Goal: Task Accomplishment & Management: Complete application form

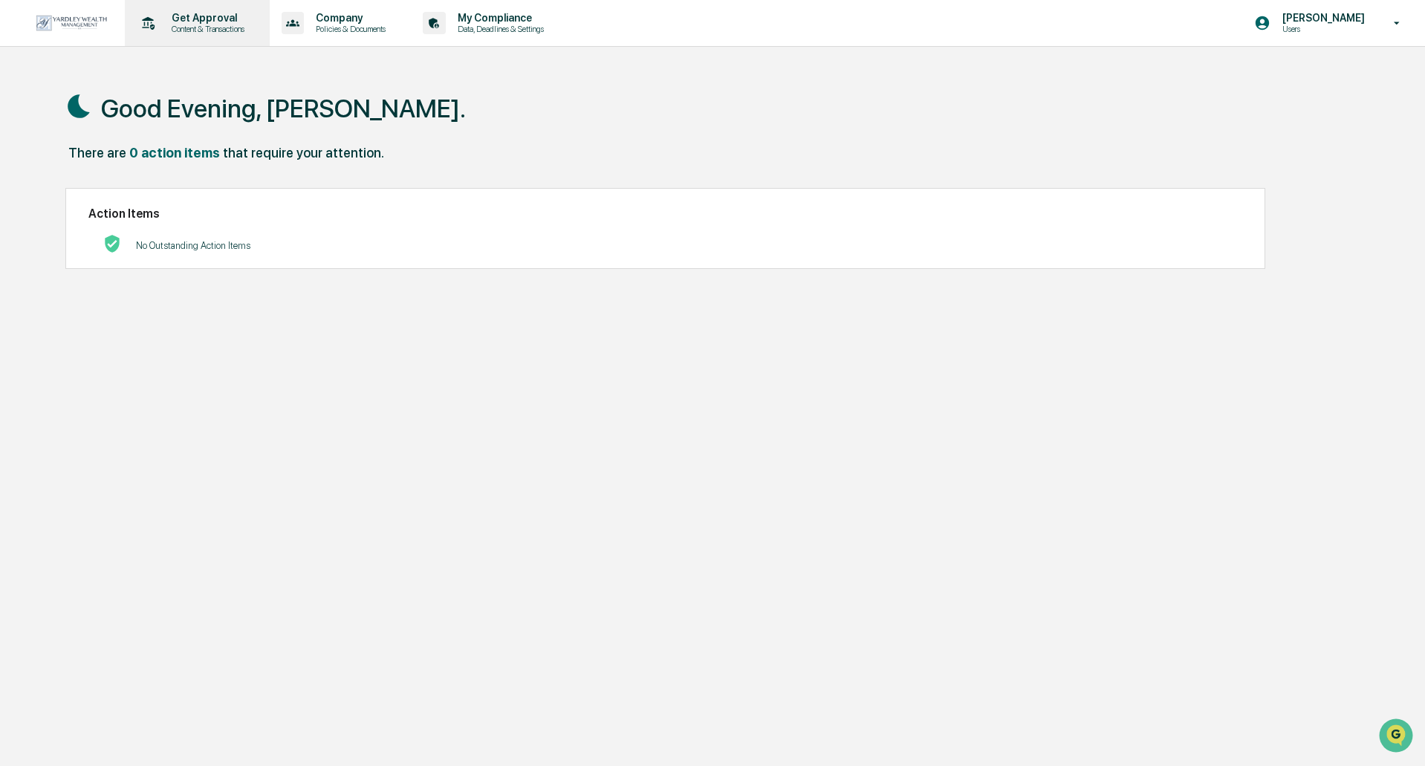
click at [214, 28] on p "Content & Transactions" at bounding box center [206, 29] width 92 height 10
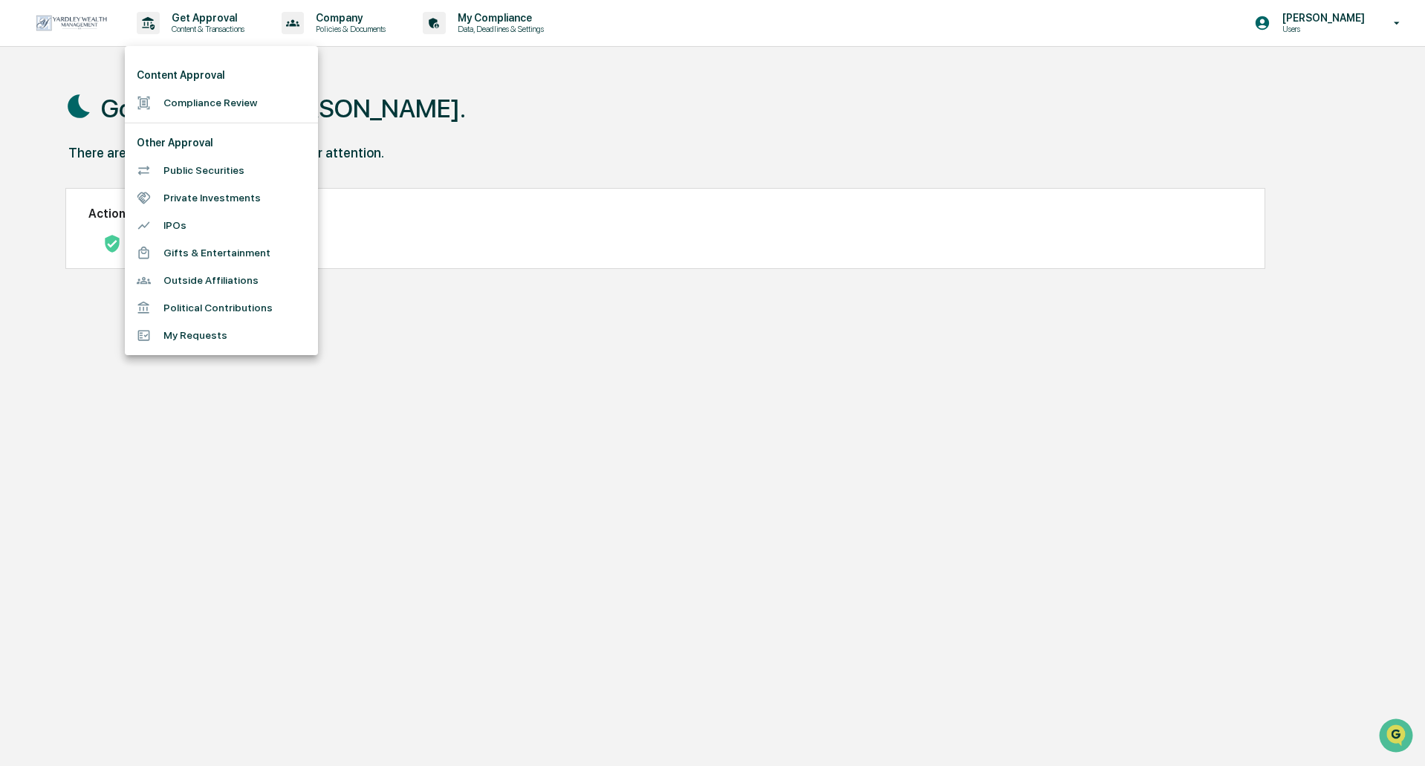
click at [225, 111] on li "Compliance Review" at bounding box center [221, 102] width 193 height 27
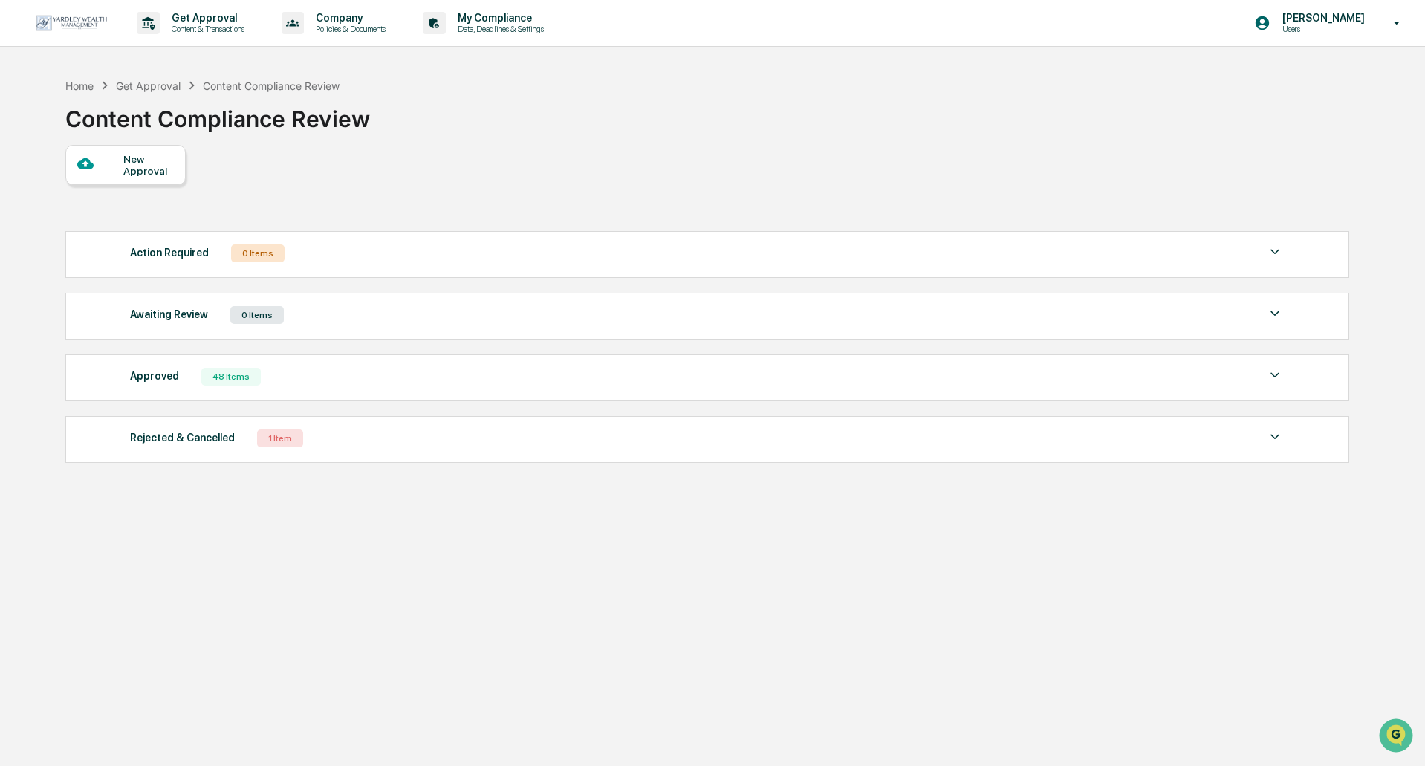
click at [149, 173] on div "New Approval" at bounding box center [148, 165] width 50 height 24
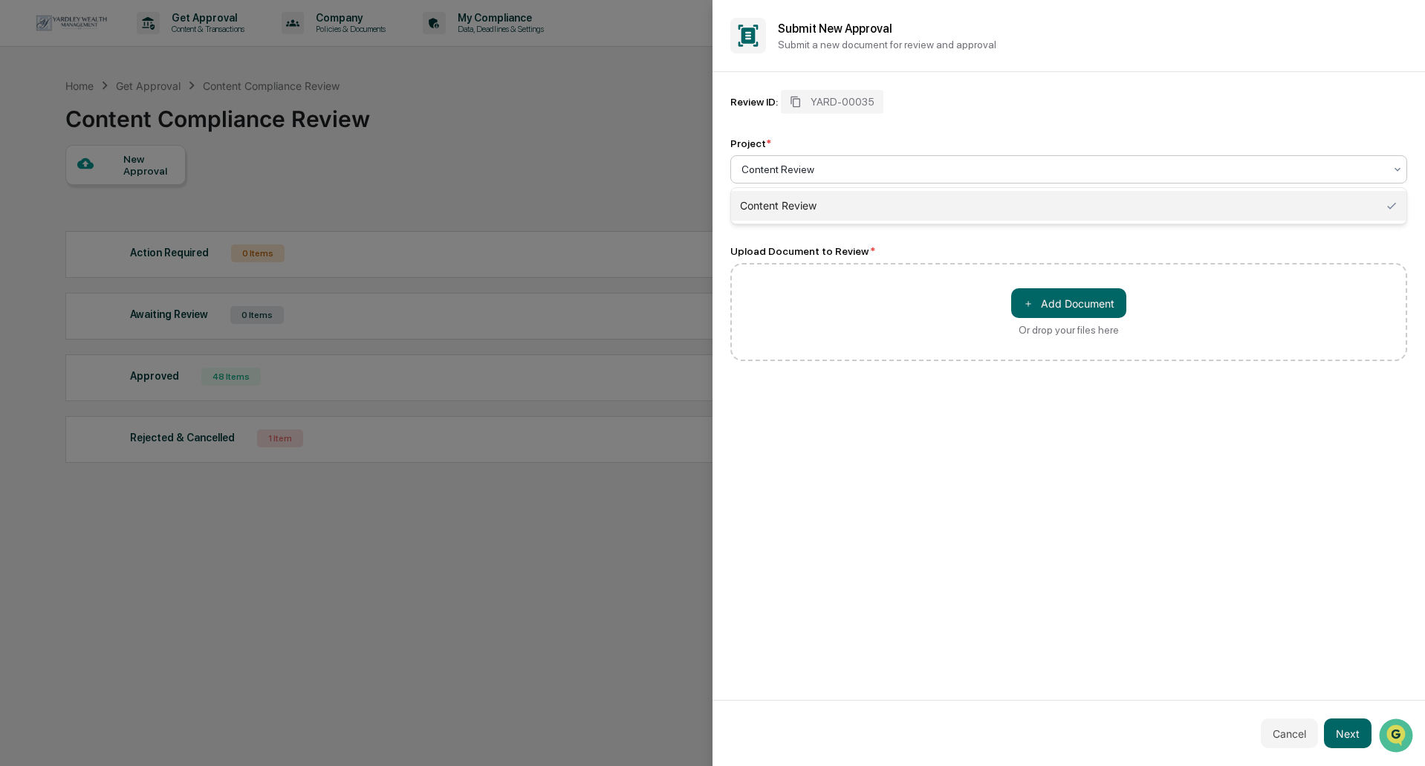
drag, startPoint x: 816, startPoint y: 169, endPoint x: 720, endPoint y: 169, distance: 95.9
click at [720, 169] on div "Review ID: YARD-00035 Project * Content Review, 1 of 1. 1 result available. Use…" at bounding box center [1069, 386] width 713 height 628
click at [771, 170] on div at bounding box center [1063, 169] width 643 height 15
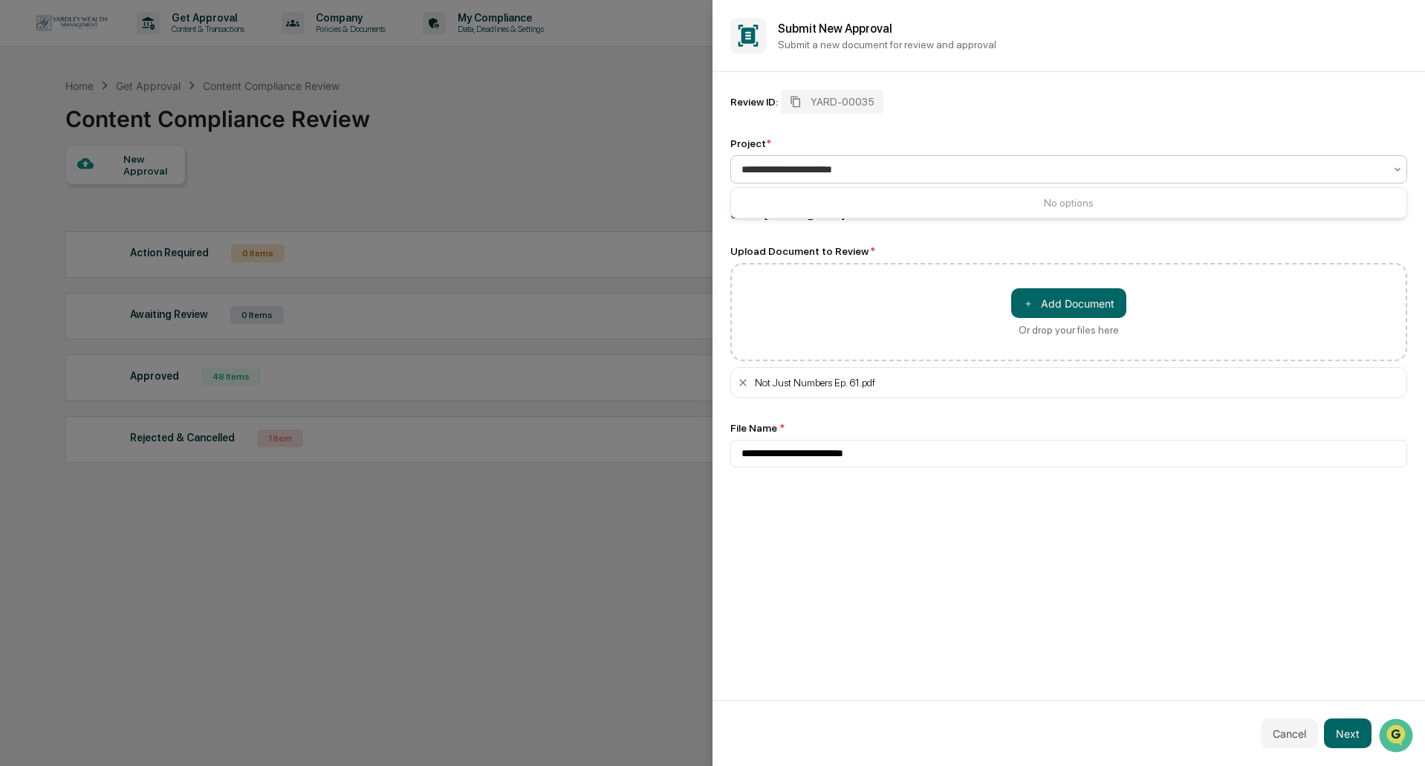
click at [838, 167] on input "**********" at bounding box center [803, 169] width 123 height 12
type input "**********"
click at [918, 177] on div at bounding box center [1063, 169] width 643 height 15
click at [892, 162] on div "Content Review" at bounding box center [1063, 169] width 658 height 21
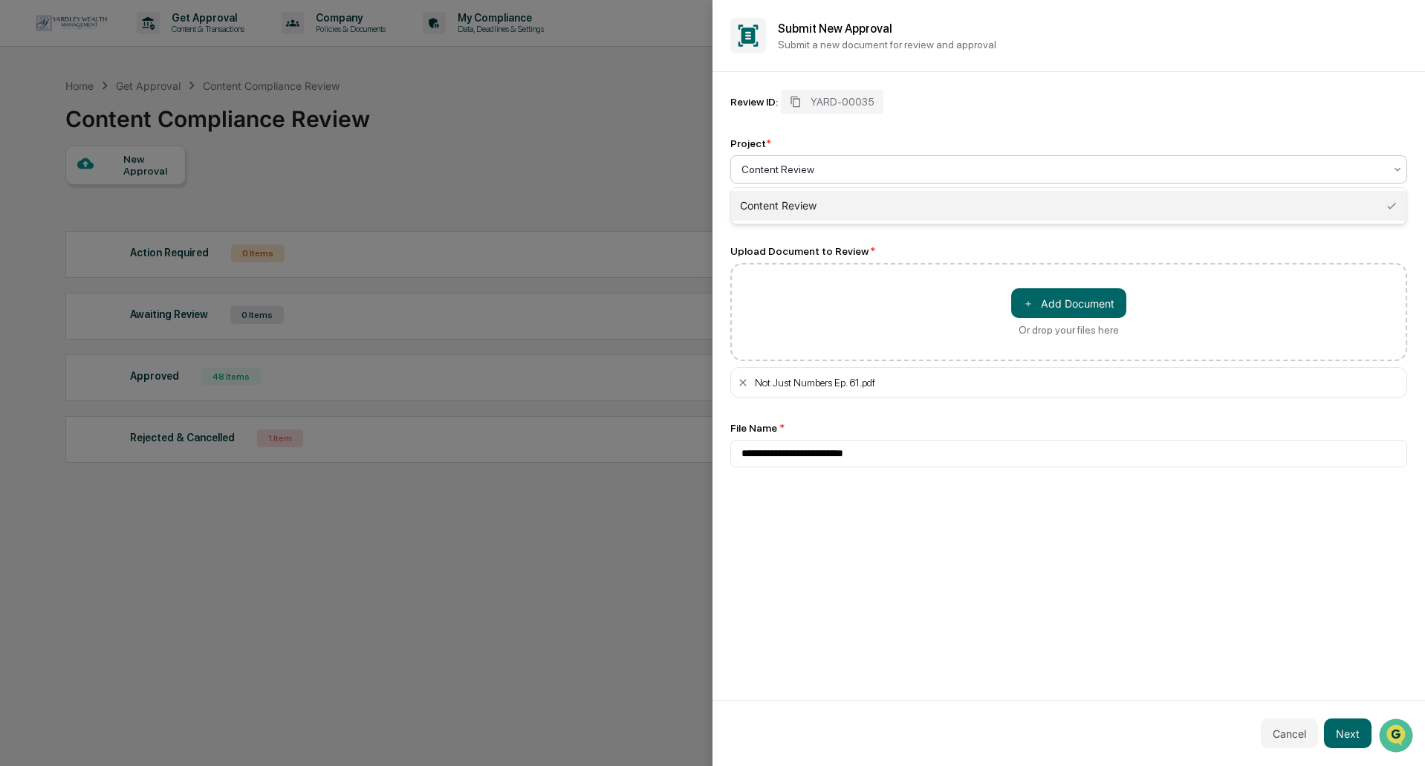
click at [891, 162] on div at bounding box center [1063, 169] width 643 height 15
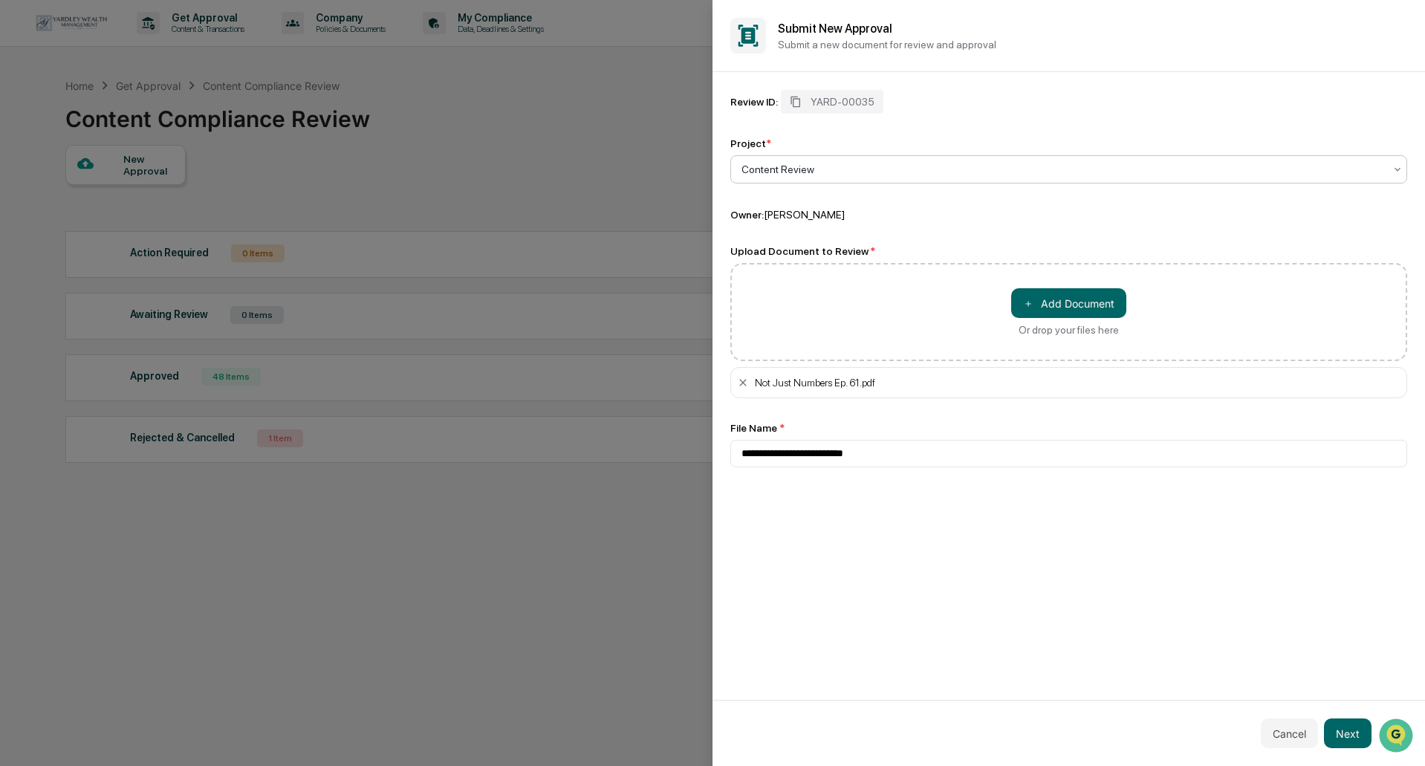
click at [889, 164] on div at bounding box center [1063, 169] width 643 height 15
type input "**********"
click at [924, 278] on div "＋ Add Document Or drop your files here" at bounding box center [1069, 312] width 677 height 98
click at [828, 162] on div at bounding box center [1063, 169] width 643 height 15
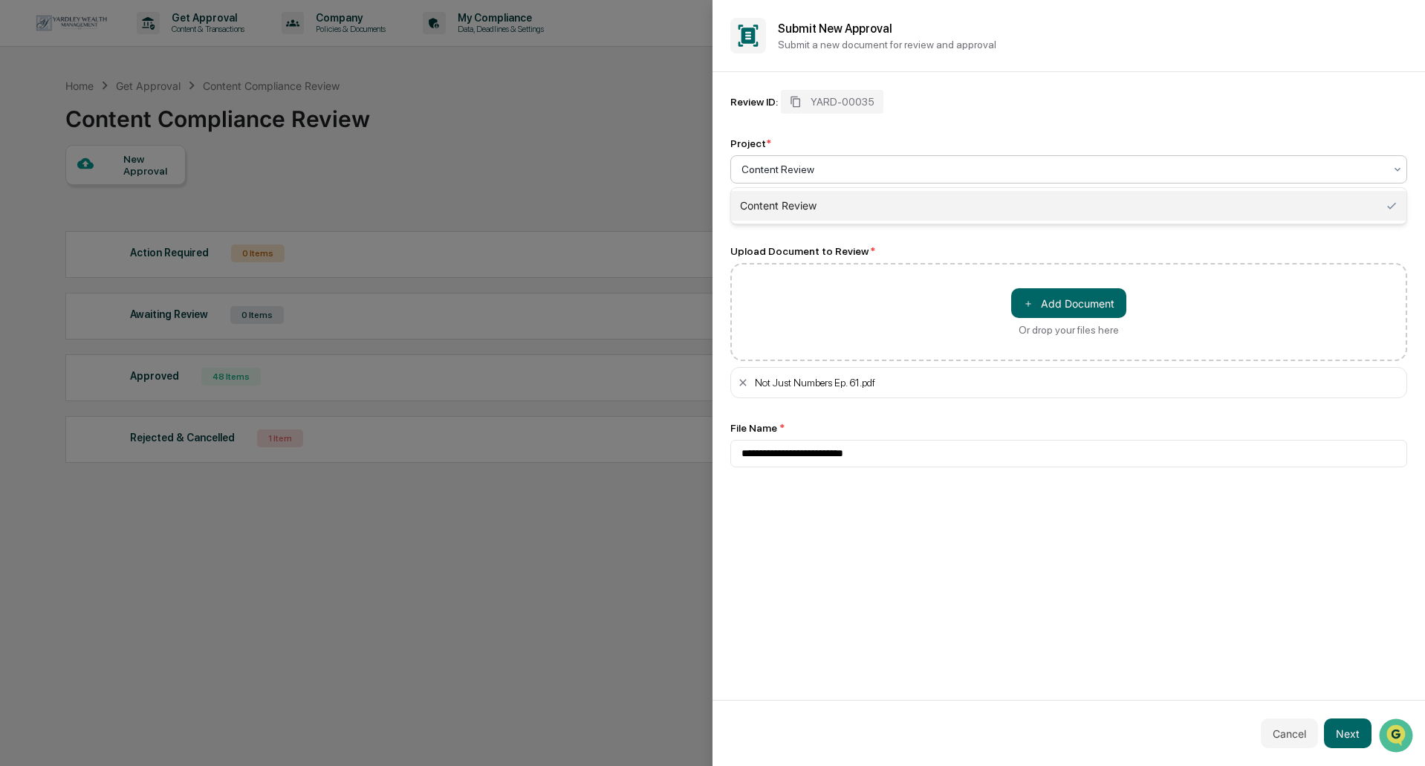
click at [908, 239] on div "**********" at bounding box center [1069, 279] width 677 height 378
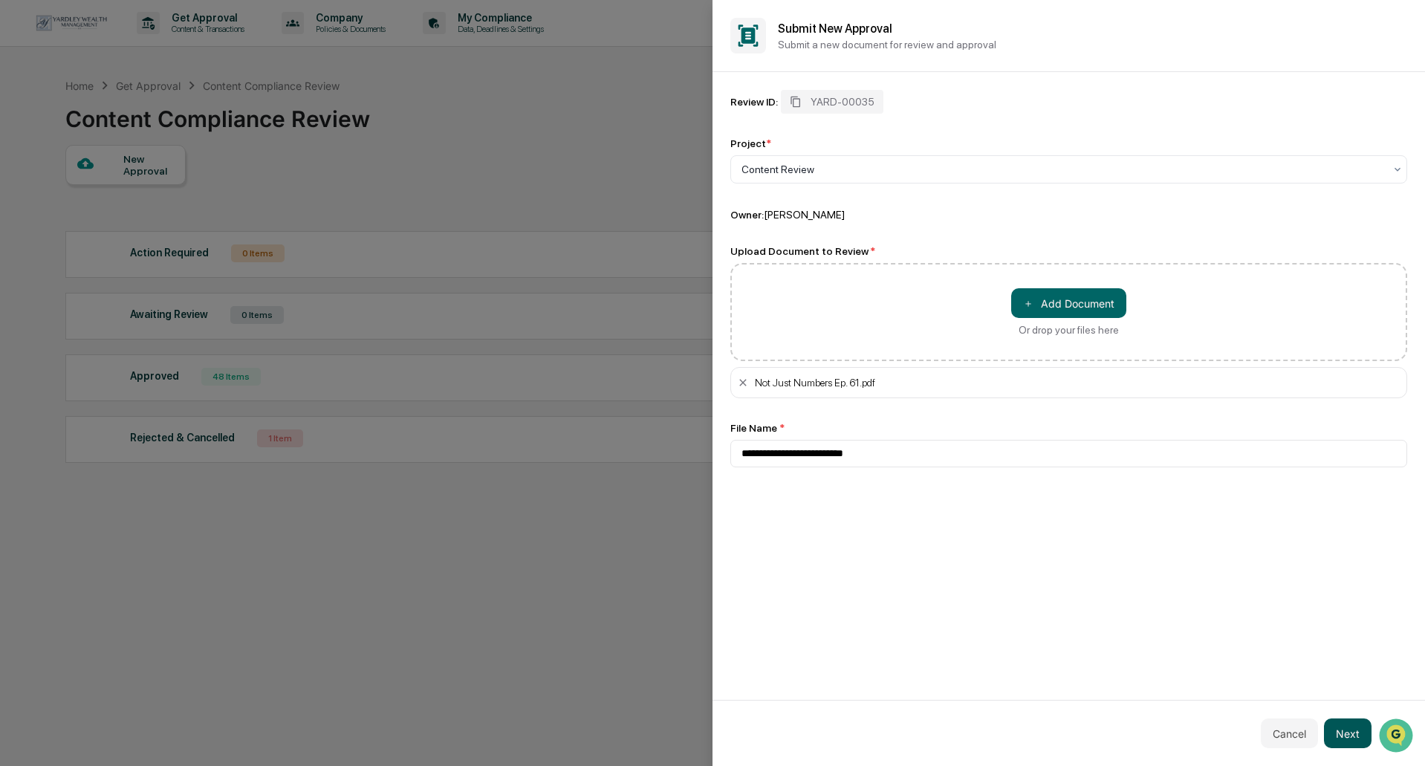
click at [1356, 739] on button "Next" at bounding box center [1348, 734] width 48 height 30
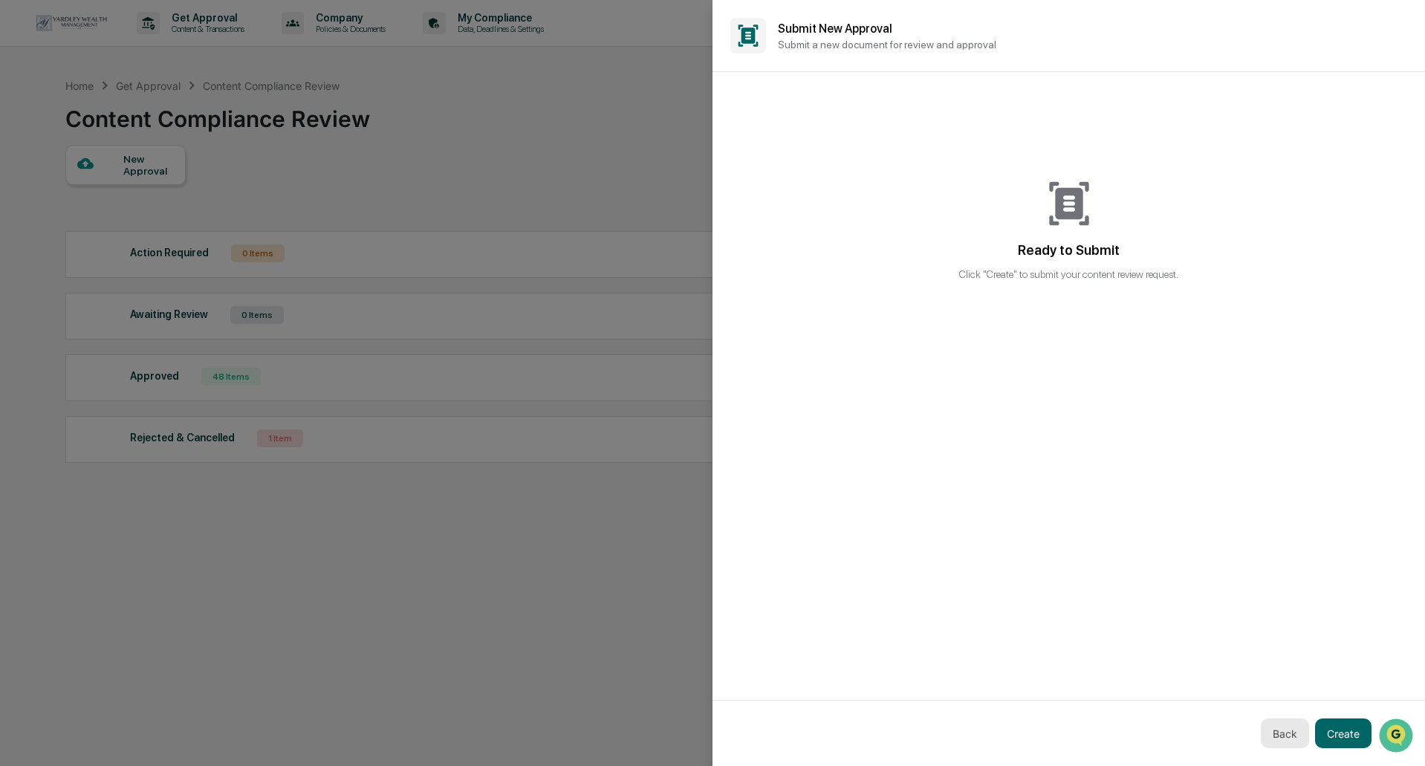
click at [1301, 737] on button "Back" at bounding box center [1285, 734] width 48 height 30
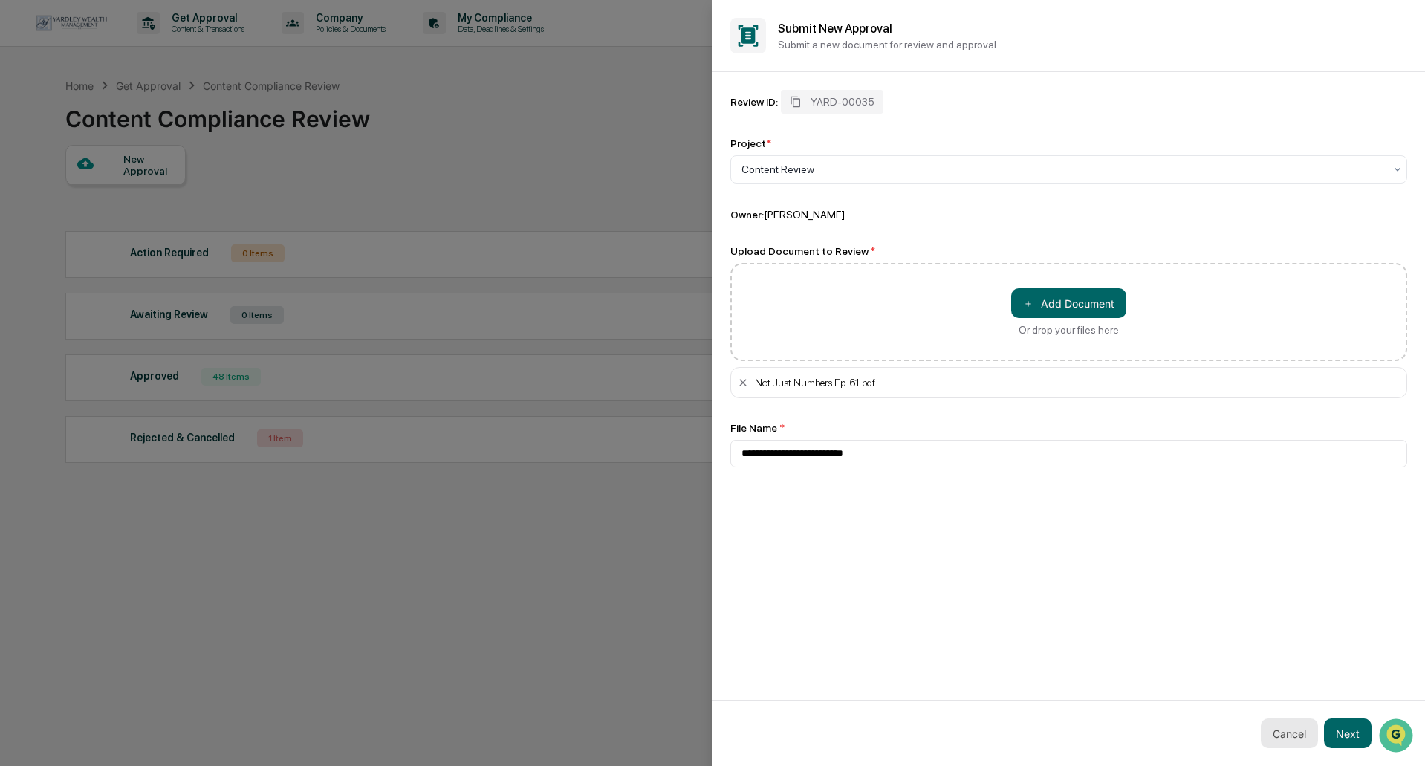
click at [1275, 740] on button "Cancel" at bounding box center [1289, 734] width 57 height 30
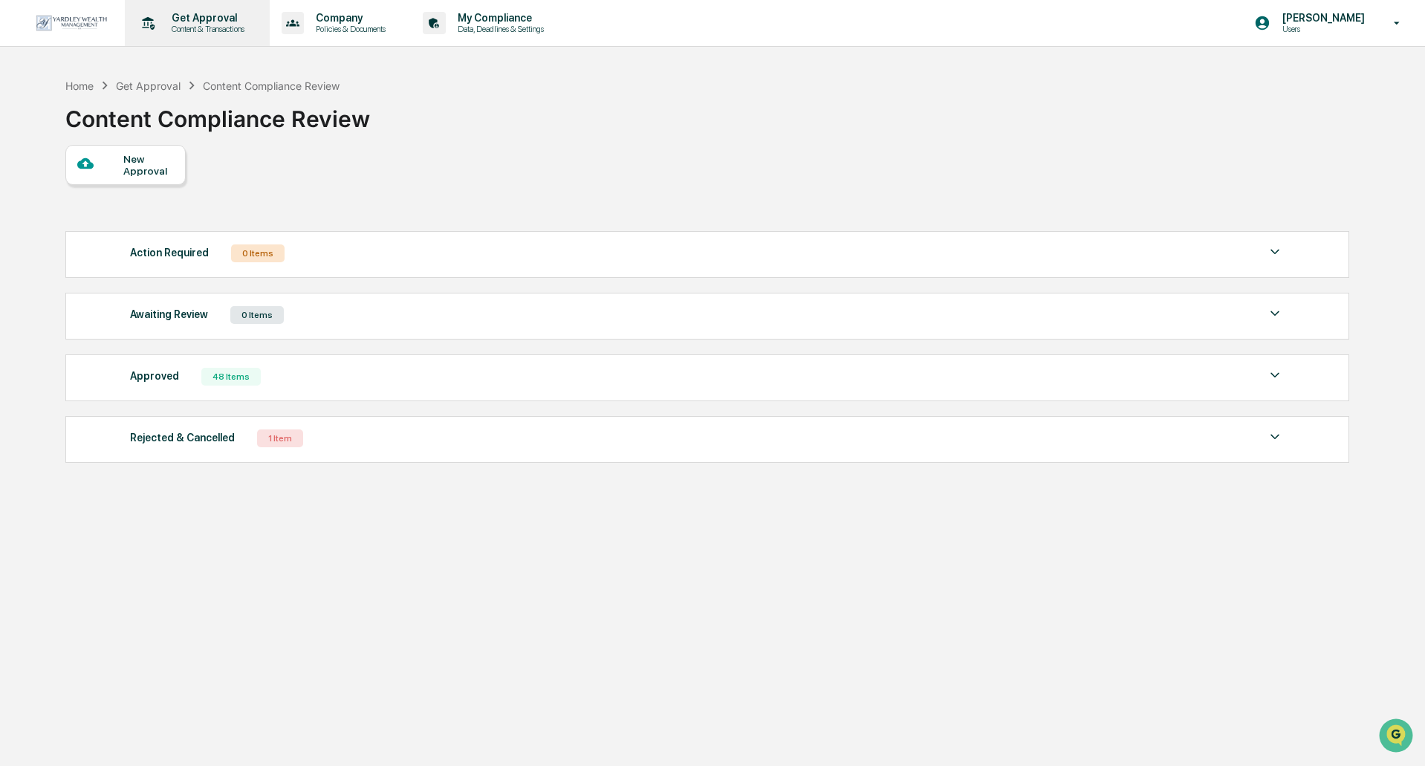
click at [185, 30] on p "Content & Transactions" at bounding box center [206, 29] width 92 height 10
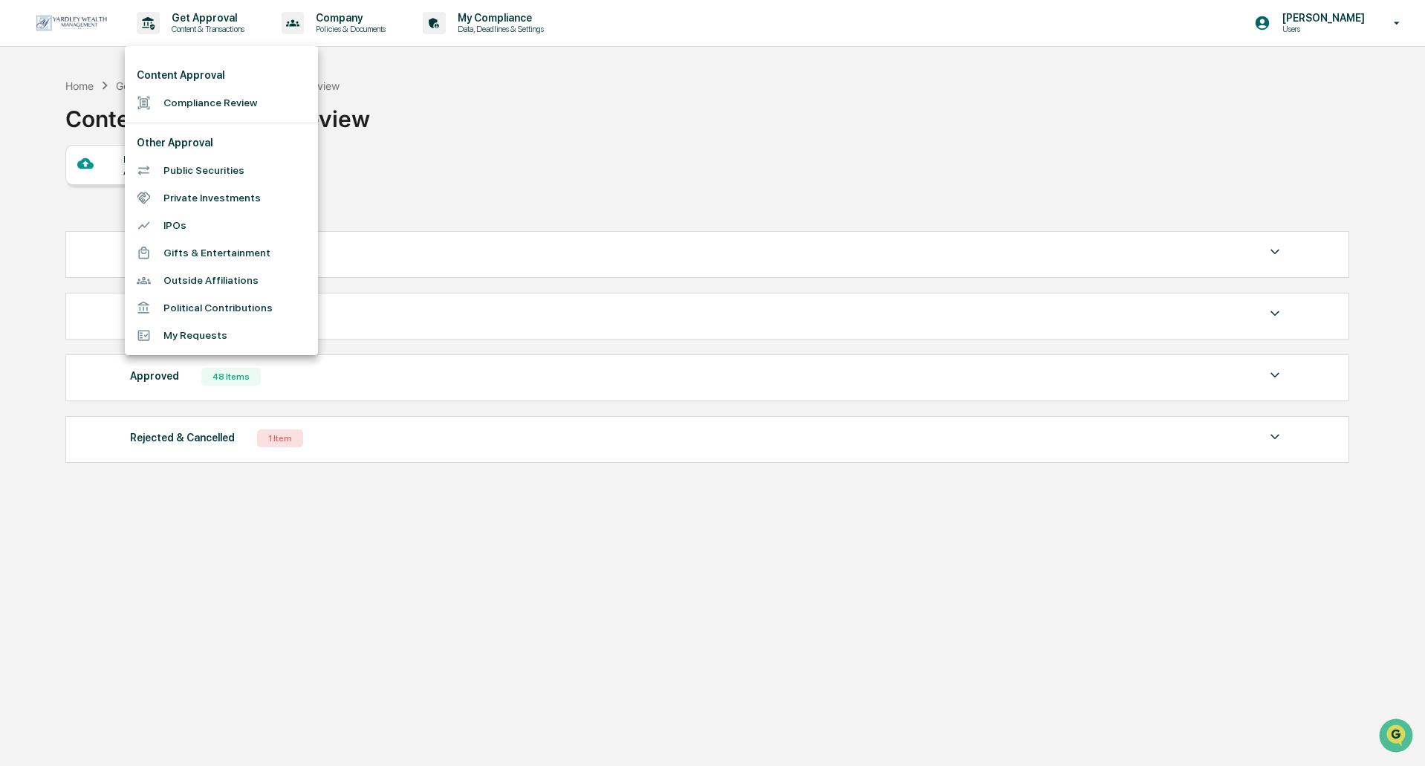
click at [216, 103] on li "Compliance Review" at bounding box center [221, 102] width 193 height 27
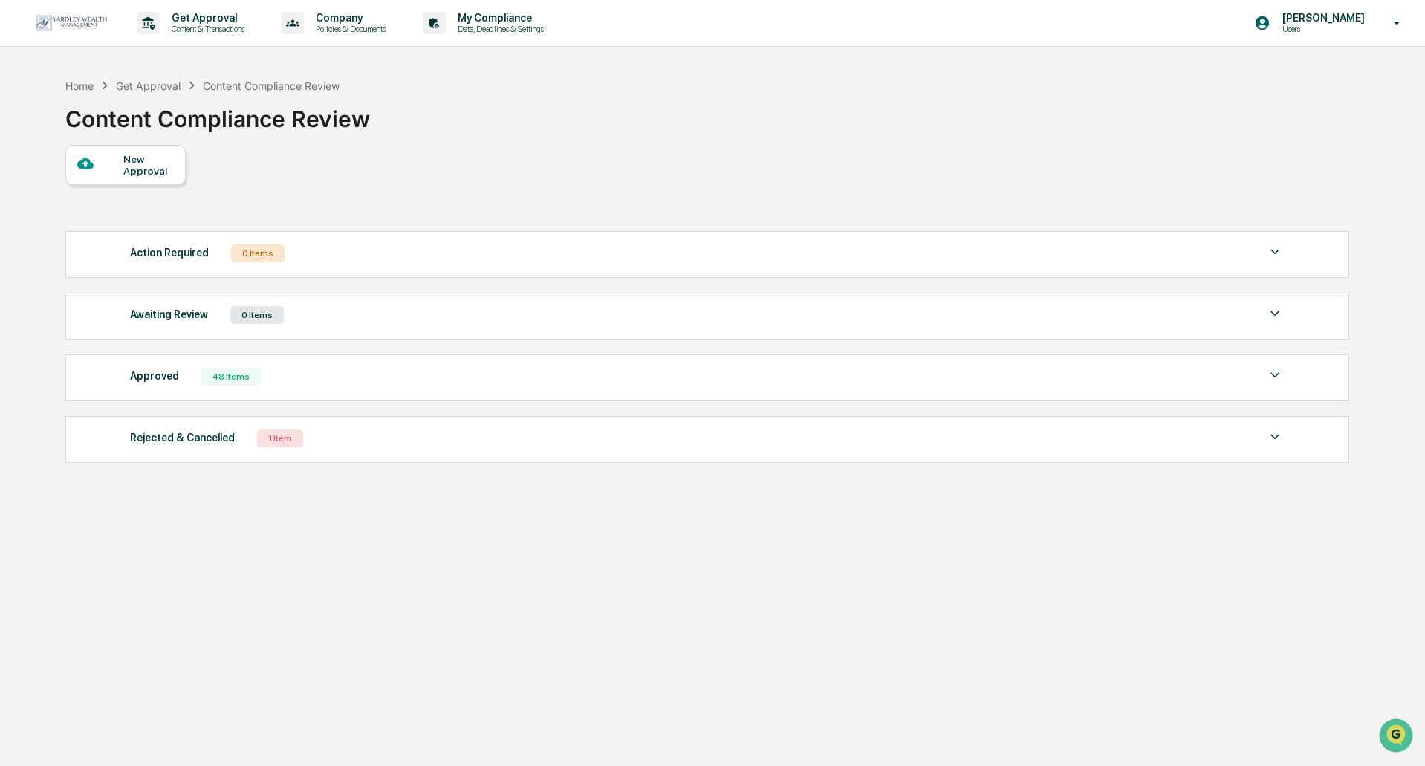
click at [158, 163] on div "New Approval" at bounding box center [148, 165] width 50 height 24
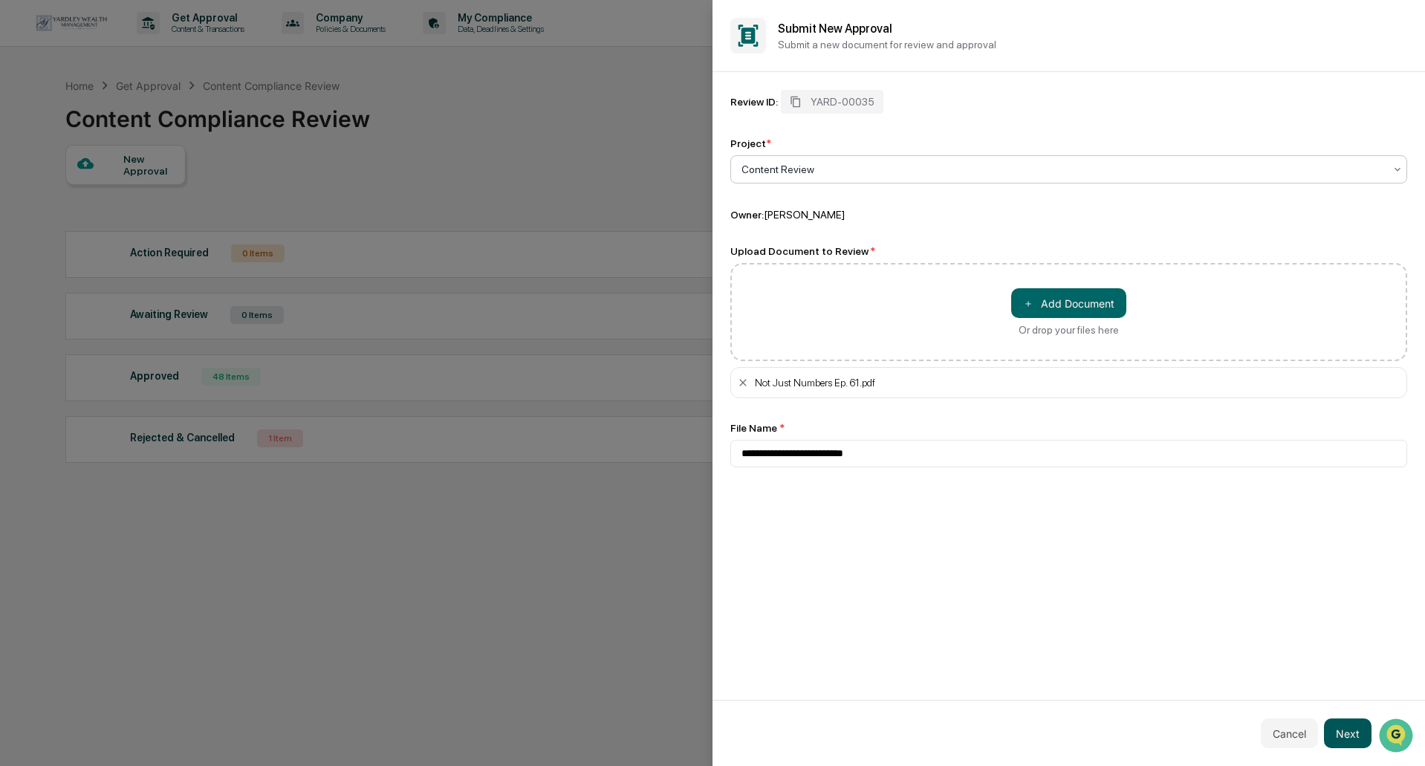
click at [1342, 736] on button "Next" at bounding box center [1348, 734] width 48 height 30
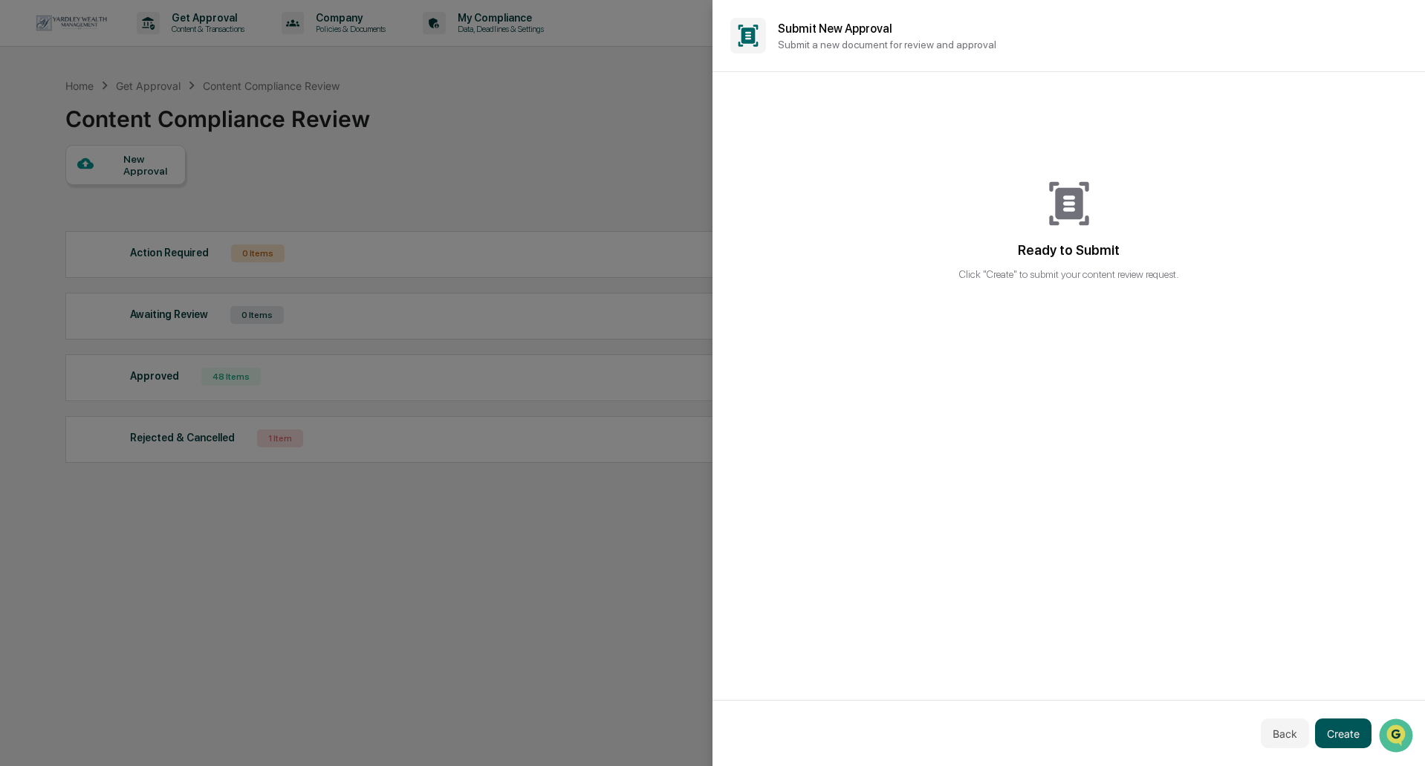
click at [1342, 736] on button "Create" at bounding box center [1343, 734] width 56 height 30
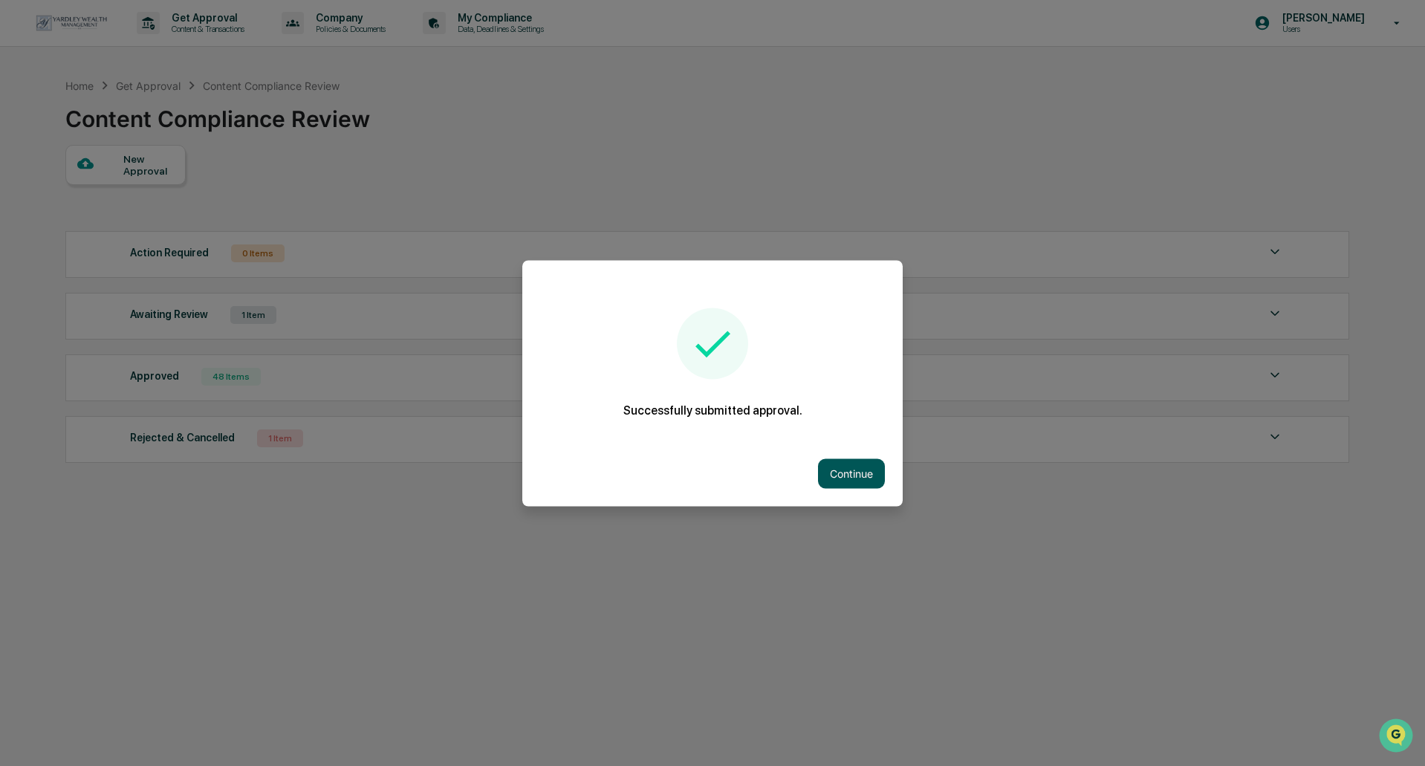
click at [860, 485] on button "Continue" at bounding box center [851, 474] width 67 height 30
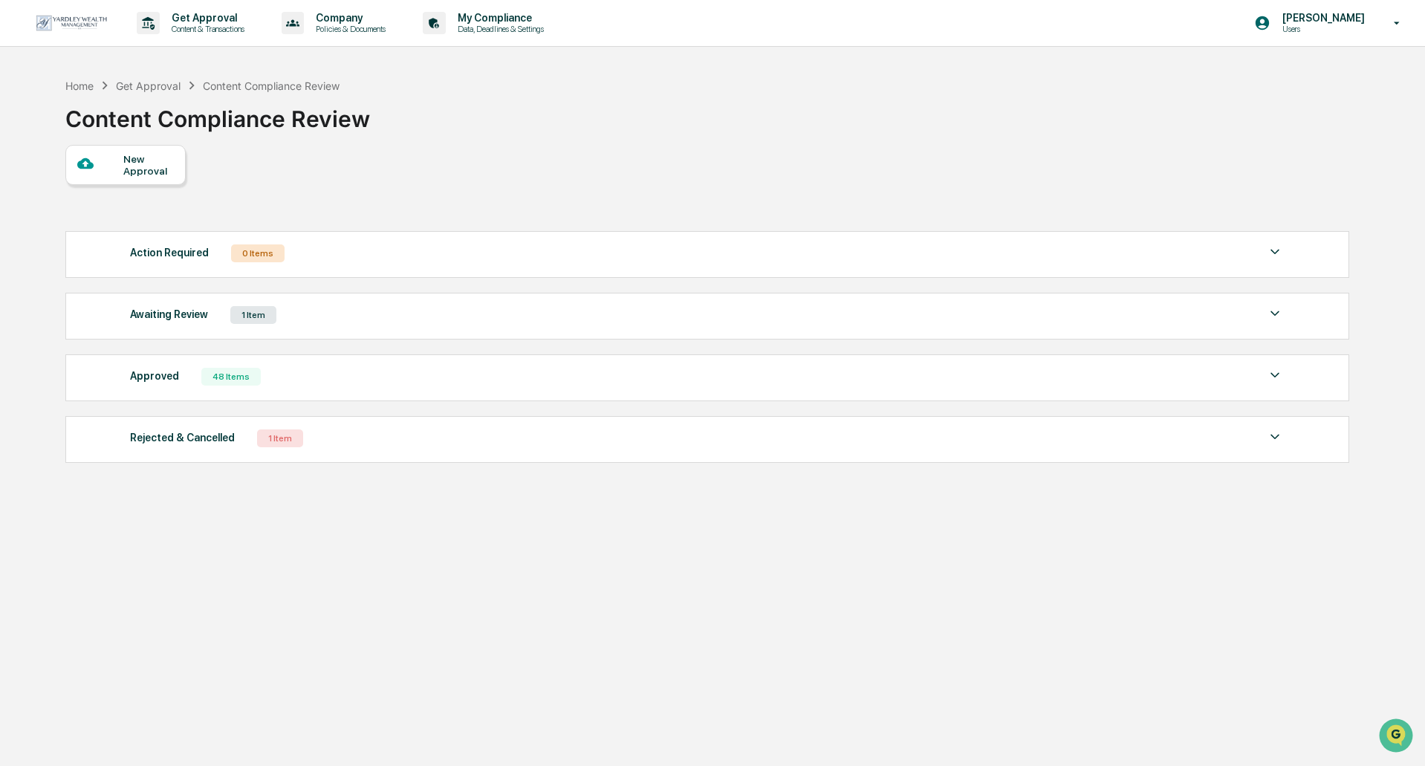
drag, startPoint x: 543, startPoint y: 343, endPoint x: 537, endPoint y: 335, distance: 10.1
click at [543, 342] on div "Action Required 0 Items No data to display Show 5 Page 1 of 0 |< < > >| Awaitin…" at bounding box center [706, 347] width 1283 height 247
click at [529, 328] on div "Awaiting Review 1 Item File Name Review Id Created Date Requested By Compliance…" at bounding box center [707, 316] width 1284 height 47
drag, startPoint x: 253, startPoint y: 302, endPoint x: 260, endPoint y: 307, distance: 8.7
click at [253, 302] on div "Awaiting Review 1 Item File Name Review Id Created Date Requested By Compliance…" at bounding box center [707, 316] width 1284 height 47
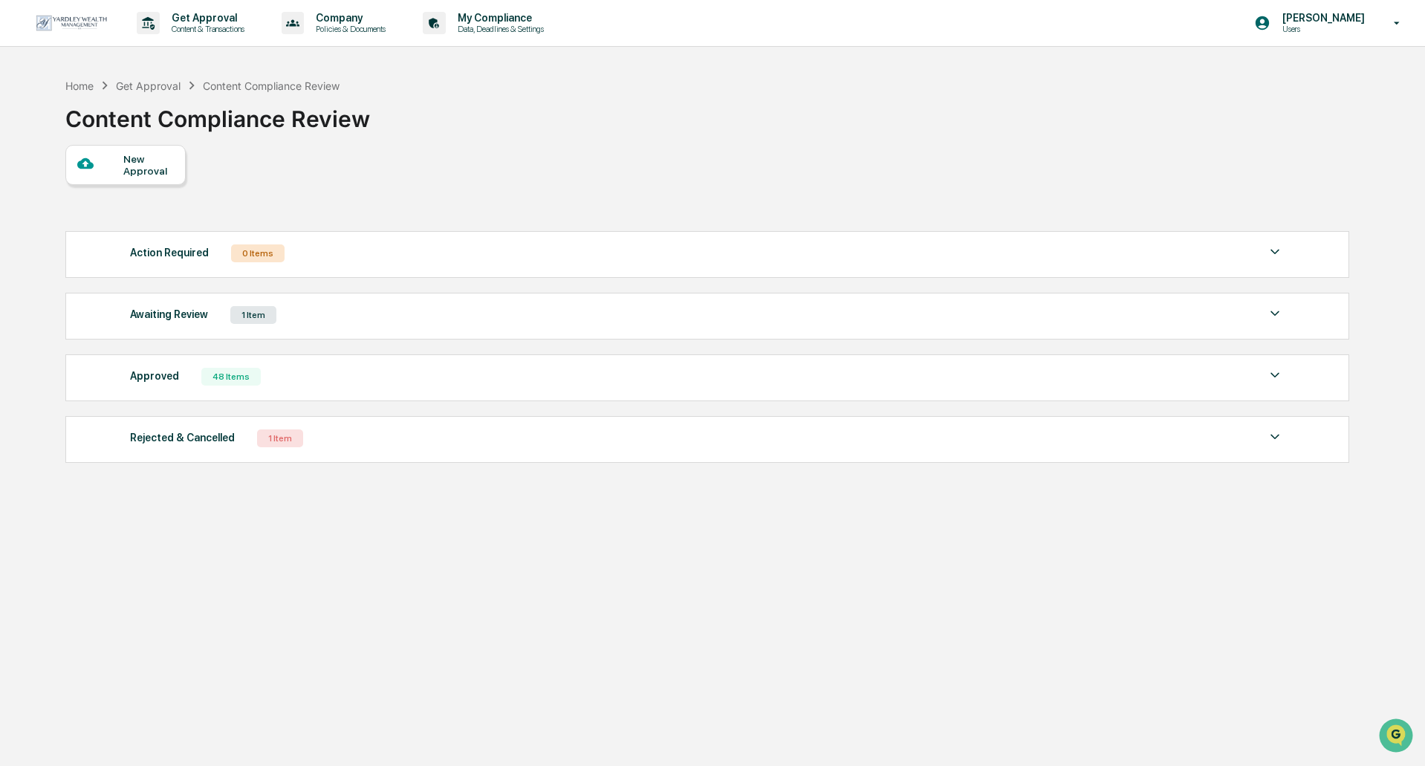
click at [273, 313] on div "1 Item" at bounding box center [253, 315] width 46 height 18
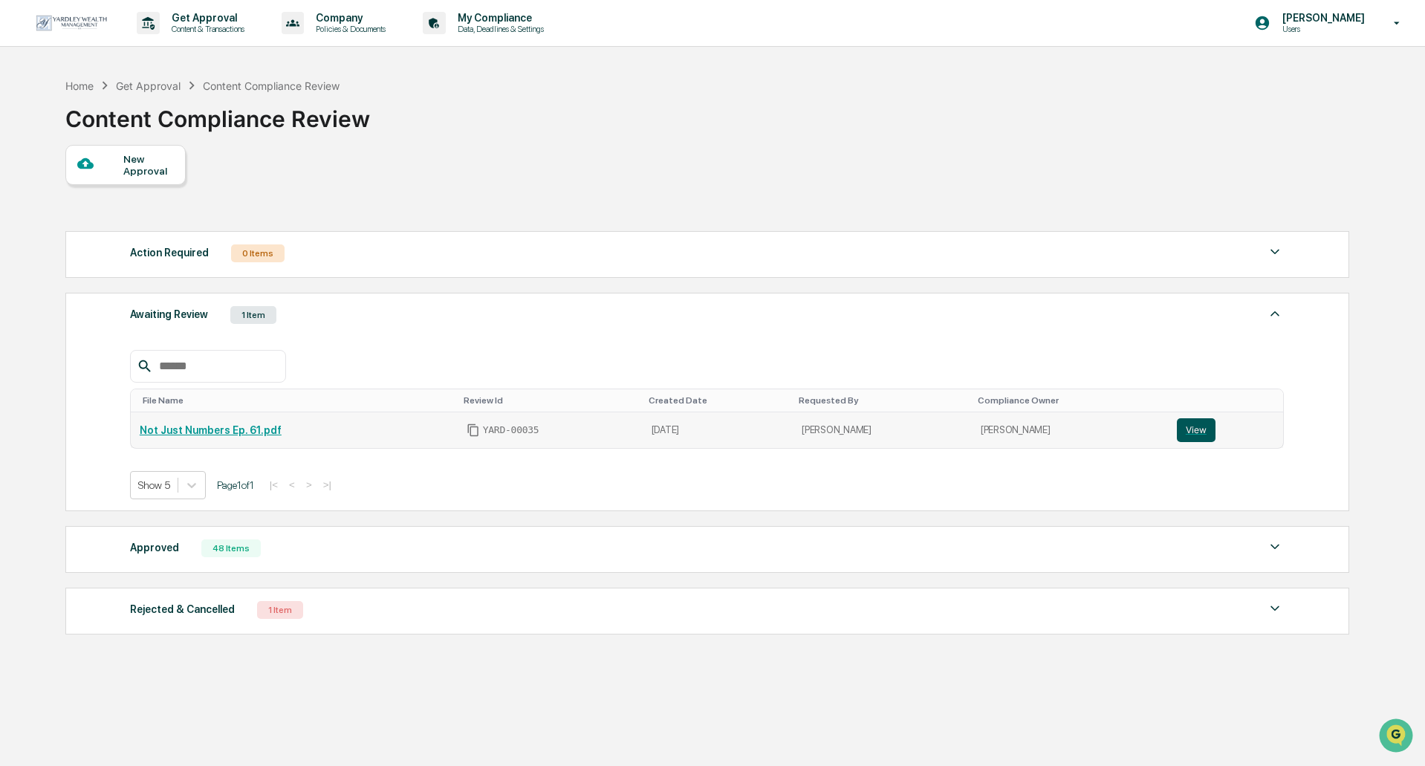
click at [1186, 433] on button "View" at bounding box center [1196, 430] width 39 height 24
